Goal: Task Accomplishment & Management: Manage account settings

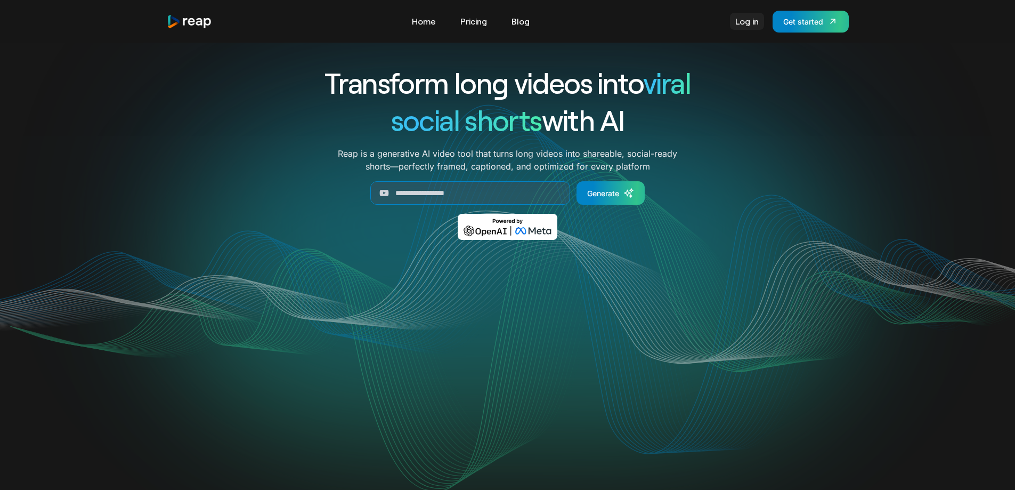
click at [740, 21] on link "Log in" at bounding box center [747, 21] width 34 height 17
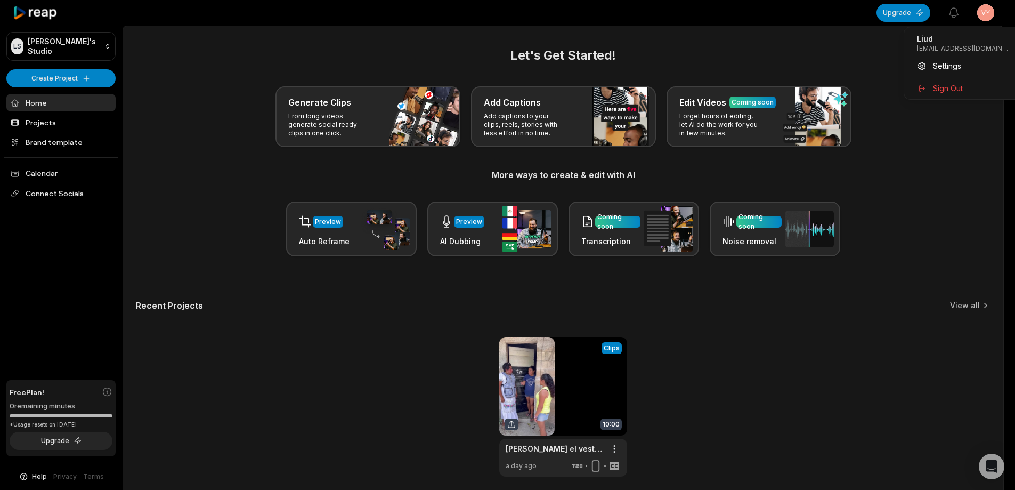
click at [994, 15] on html "LS [PERSON_NAME]'s Studio Create Project Home Projects Brand template Calendar …" at bounding box center [507, 245] width 1015 height 490
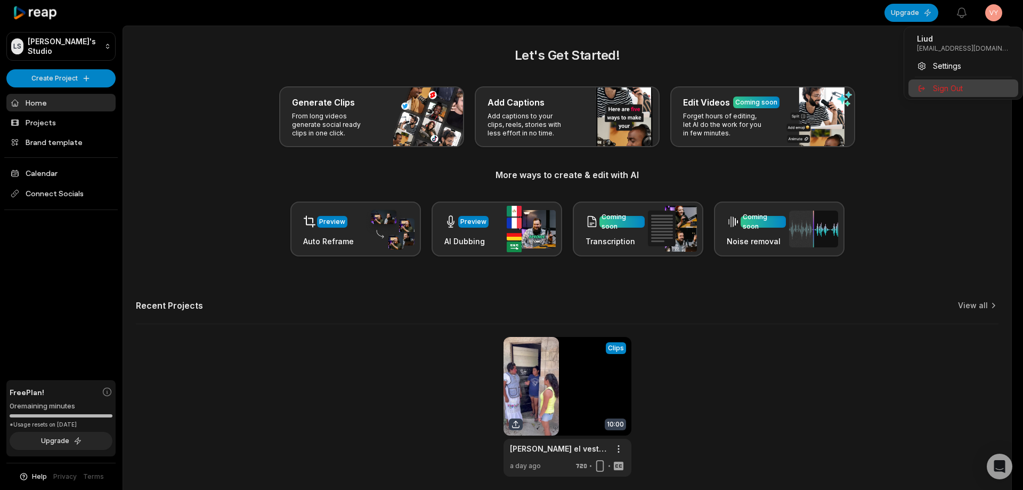
click at [964, 92] on div "Sign Out" at bounding box center [964, 88] width 110 height 18
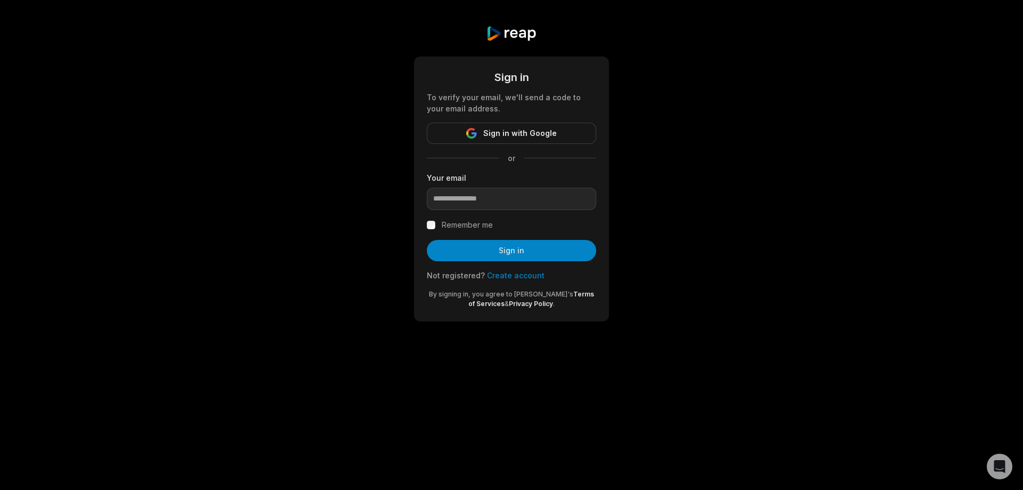
click at [530, 274] on link "Create account" at bounding box center [516, 275] width 58 height 9
